Goal: Check status: Check status

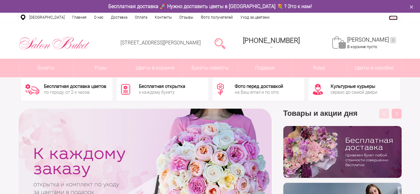
click at [392, 17] on link "Вход" at bounding box center [393, 18] width 9 height 5
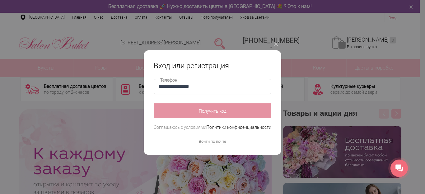
type input "**********"
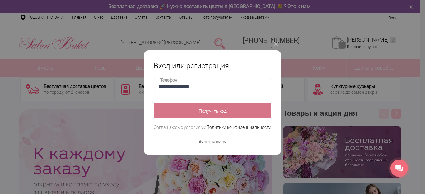
click at [200, 114] on button "Получить код" at bounding box center [213, 111] width 118 height 15
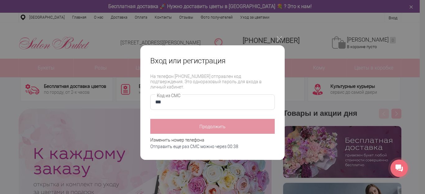
type input "****"
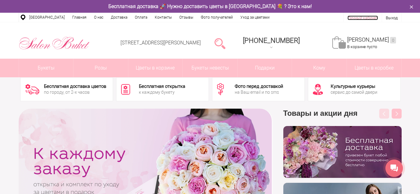
click at [370, 16] on link "Личный кабинет" at bounding box center [362, 18] width 30 height 5
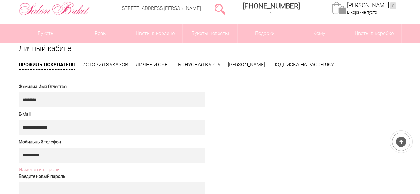
scroll to position [31, 0]
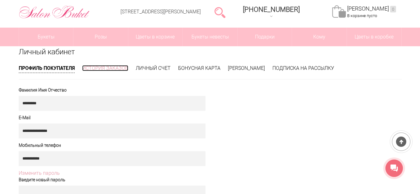
click at [107, 67] on link "История заказов" at bounding box center [105, 68] width 46 height 6
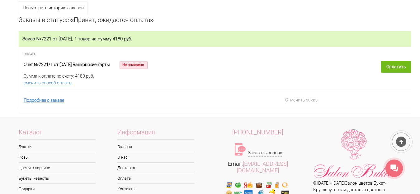
scroll to position [156, 0]
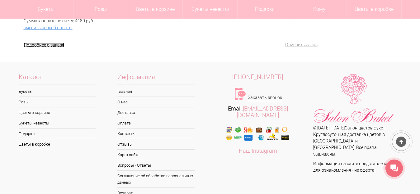
click at [42, 45] on link "Подробнее о заказе" at bounding box center [44, 45] width 40 height 5
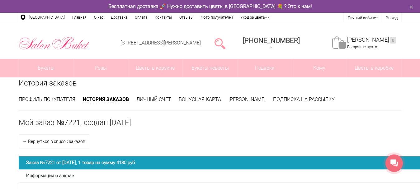
click at [392, 161] on icon at bounding box center [393, 163] width 7 height 7
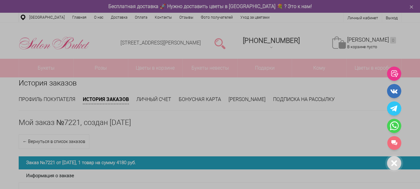
click at [392, 161] on icon at bounding box center [394, 164] width 6 height 6
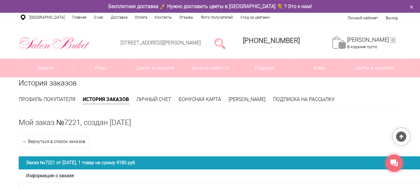
scroll to position [31, 0]
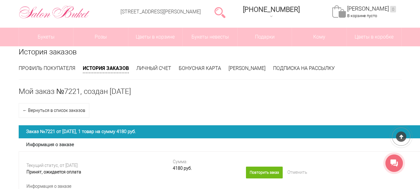
click at [102, 130] on span "Заказ №7221 от [DATE], 1 товар на сумму 4180 руб." at bounding box center [81, 132] width 110 height 6
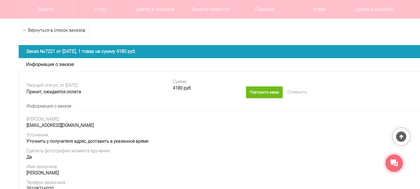
scroll to position [124, 0]
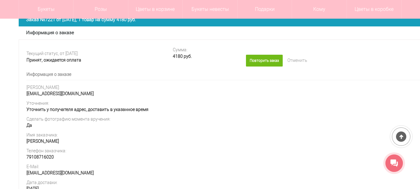
click at [45, 31] on h3 "Информация о заказе" at bounding box center [226, 33] width 401 height 6
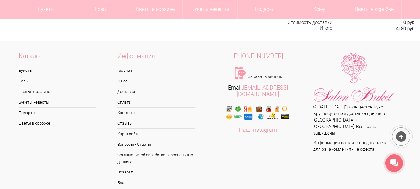
scroll to position [610, 0]
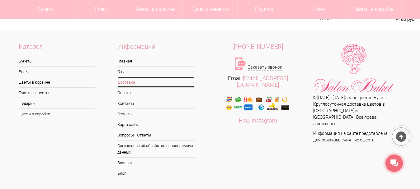
click at [123, 81] on link "Доставка" at bounding box center [155, 82] width 77 height 10
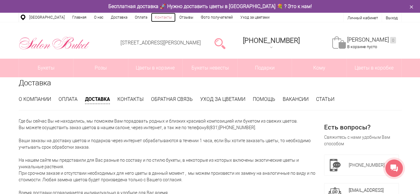
click at [161, 17] on link "Контакты" at bounding box center [163, 17] width 25 height 9
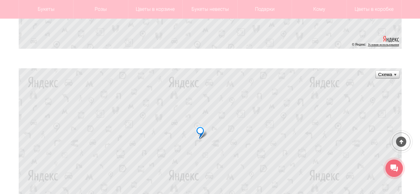
scroll to position [404, 0]
